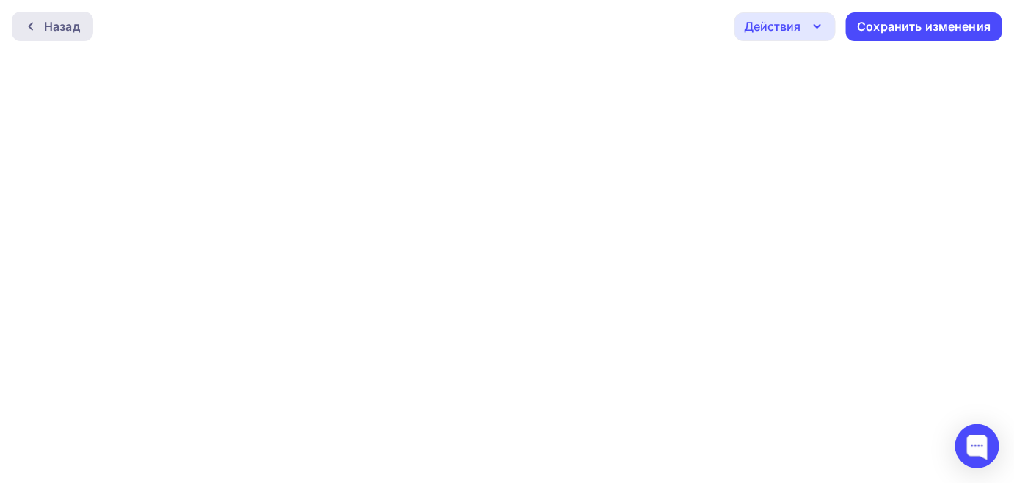
click at [54, 23] on div "Назад" at bounding box center [62, 27] width 36 height 18
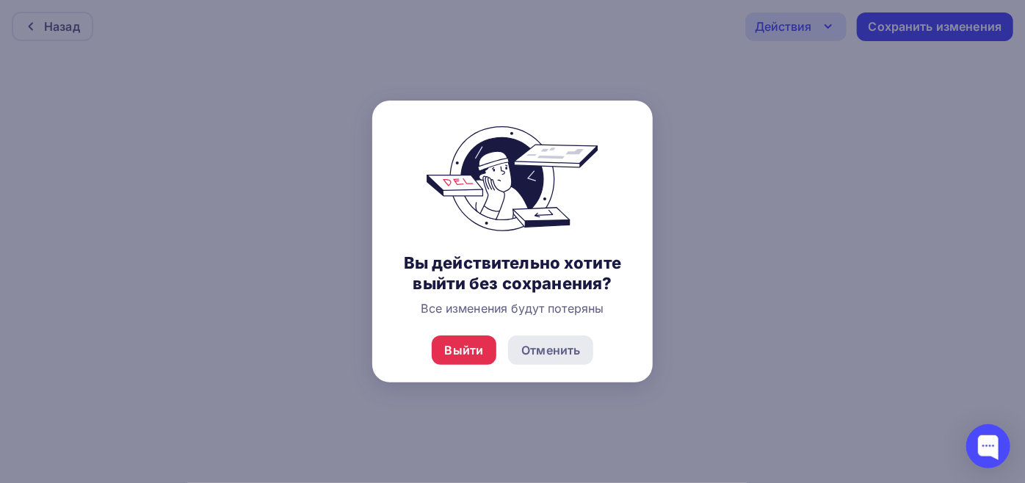
click at [531, 360] on div "Отменить" at bounding box center [550, 349] width 85 height 29
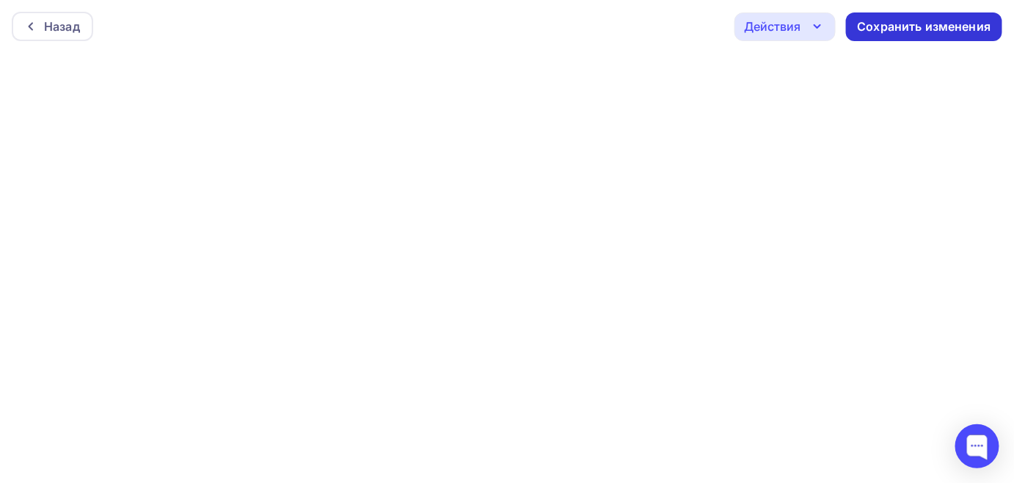
click at [902, 25] on div "Сохранить изменения" at bounding box center [925, 26] width 134 height 17
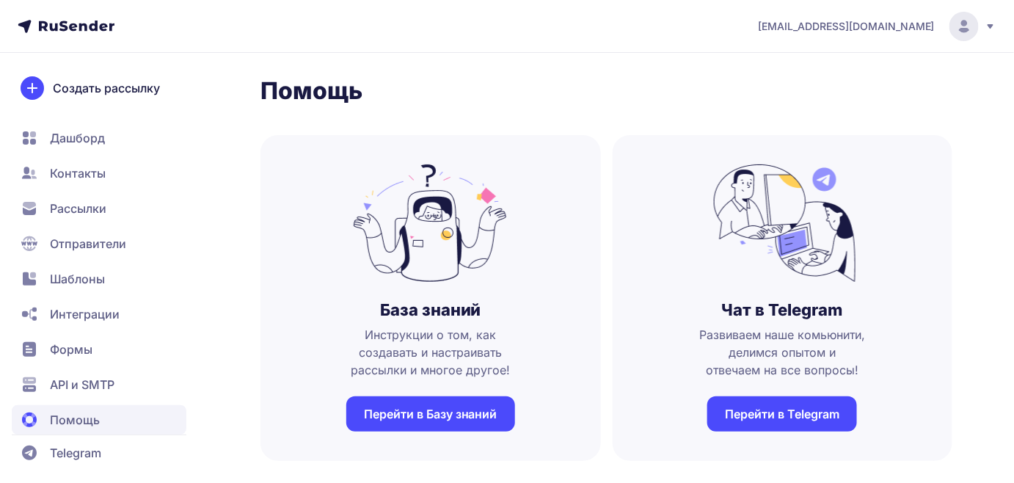
click at [76, 211] on span "Рассылки" at bounding box center [78, 209] width 57 height 18
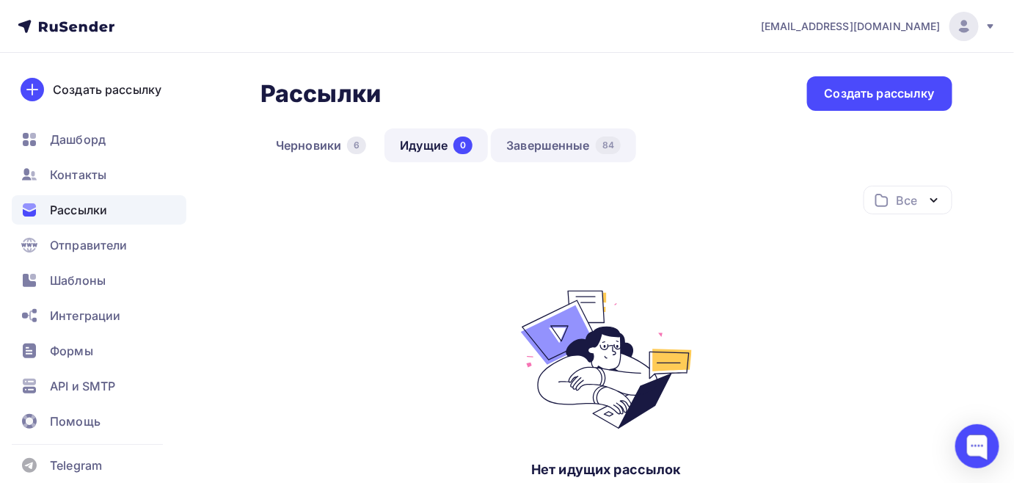
click at [542, 148] on link "Завершенные 84" at bounding box center [563, 145] width 145 height 34
